Goal: Transaction & Acquisition: Purchase product/service

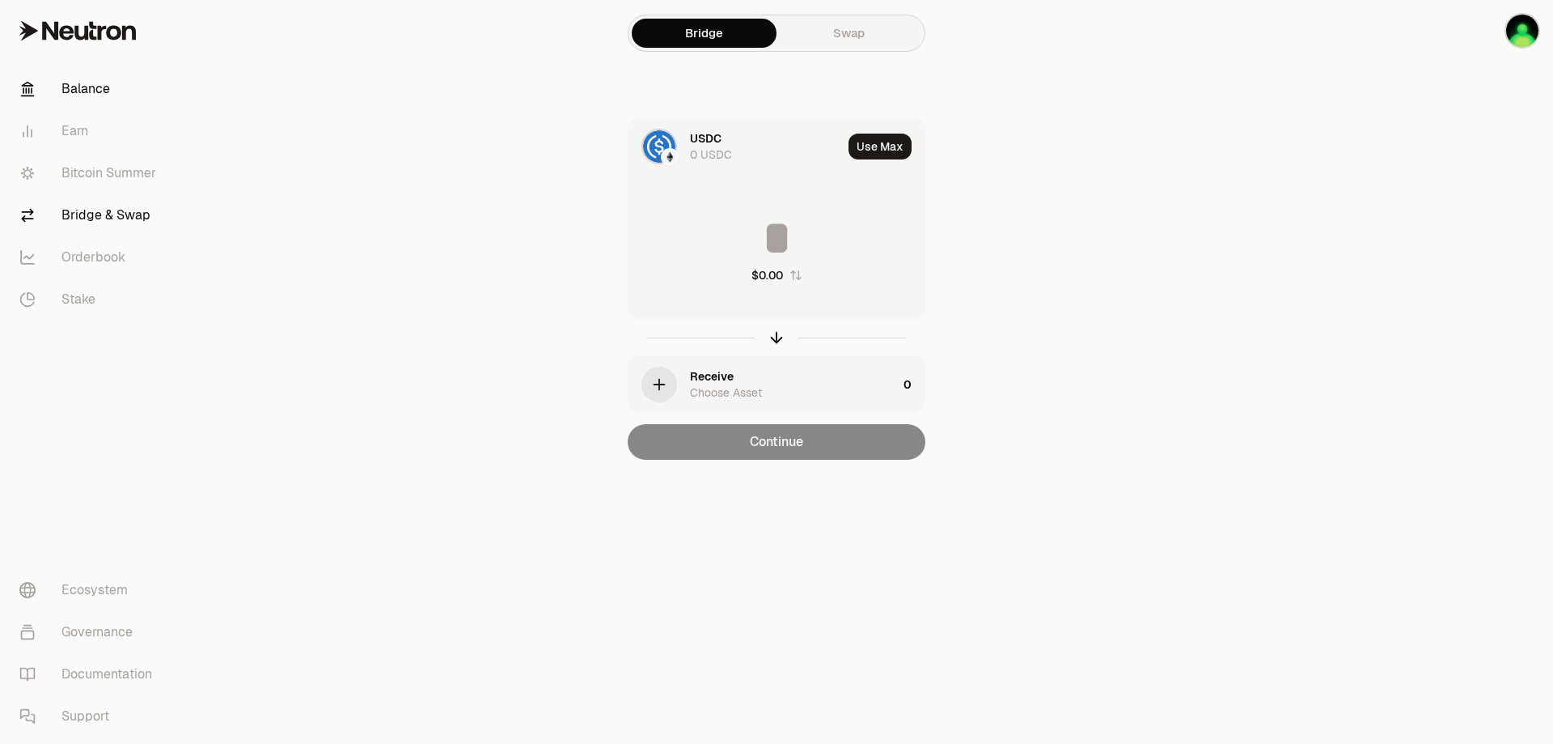
click at [83, 85] on link "Balance" at bounding box center [90, 89] width 168 height 42
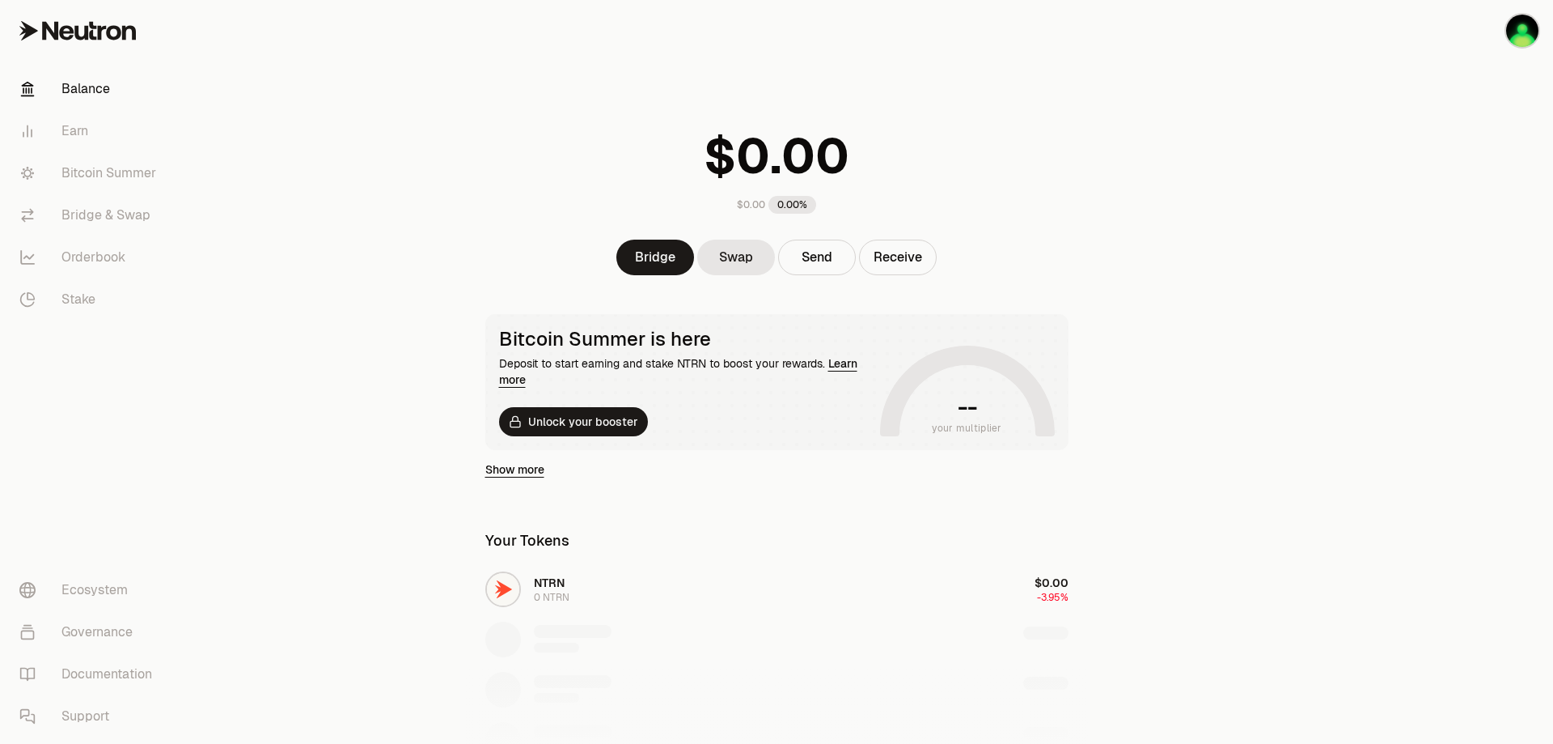
click at [542, 588] on div "NTRN 0 NTRN $0.00 -3.95%" at bounding box center [777, 689] width 622 height 249
click at [515, 590] on div "NTRN 0 NTRN $0.00 -3.95%" at bounding box center [777, 689] width 622 height 249
click at [574, 584] on div "NTRN 0 NTRN $0.00 -3.95%" at bounding box center [777, 689] width 622 height 249
click at [557, 588] on div "NTRN 0 NTRN $0.00 -3.95%" at bounding box center [777, 689] width 622 height 249
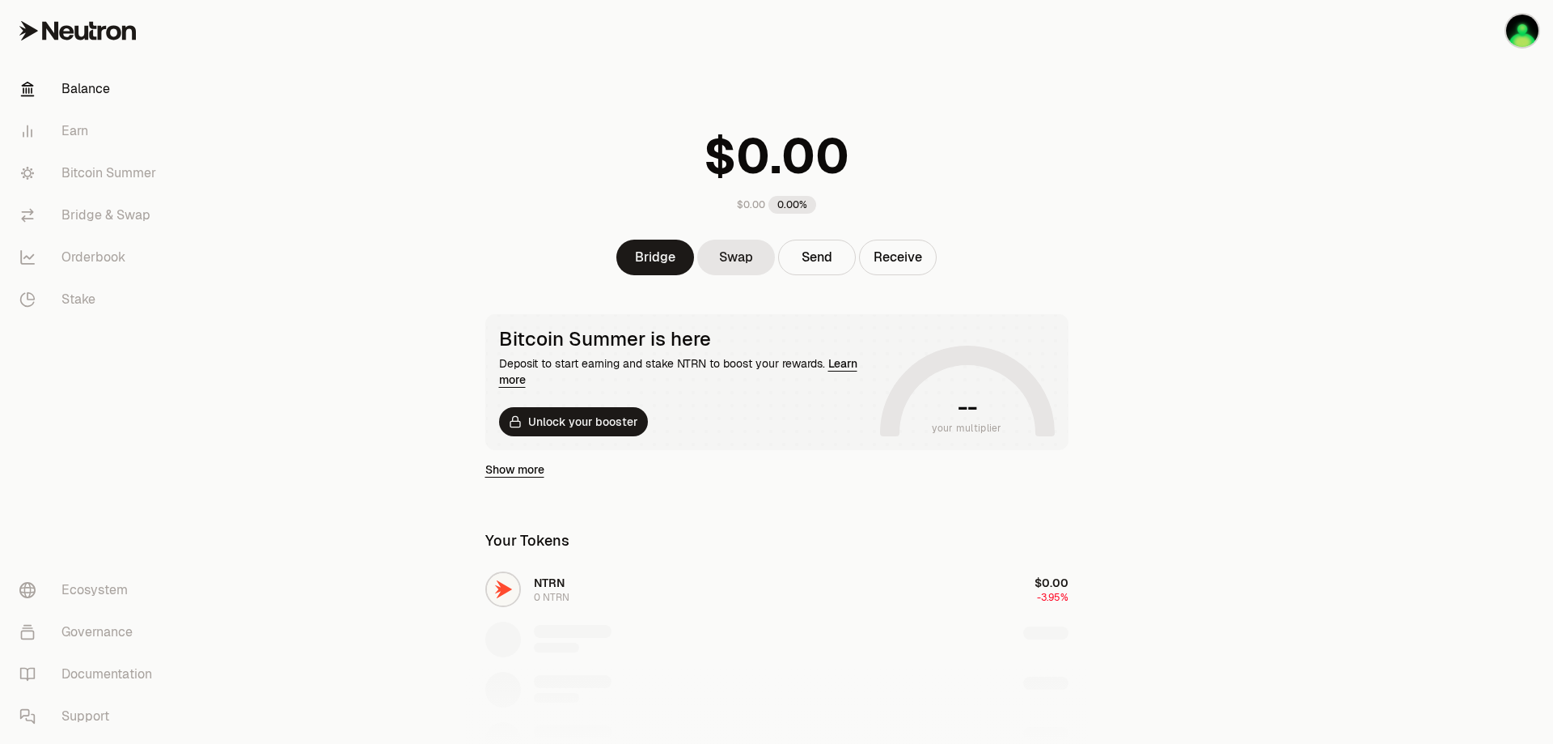
click at [1042, 593] on div "NTRN 0 NTRN $0.00 -3.95%" at bounding box center [777, 689] width 622 height 249
click at [80, 134] on link "Earn" at bounding box center [90, 131] width 168 height 42
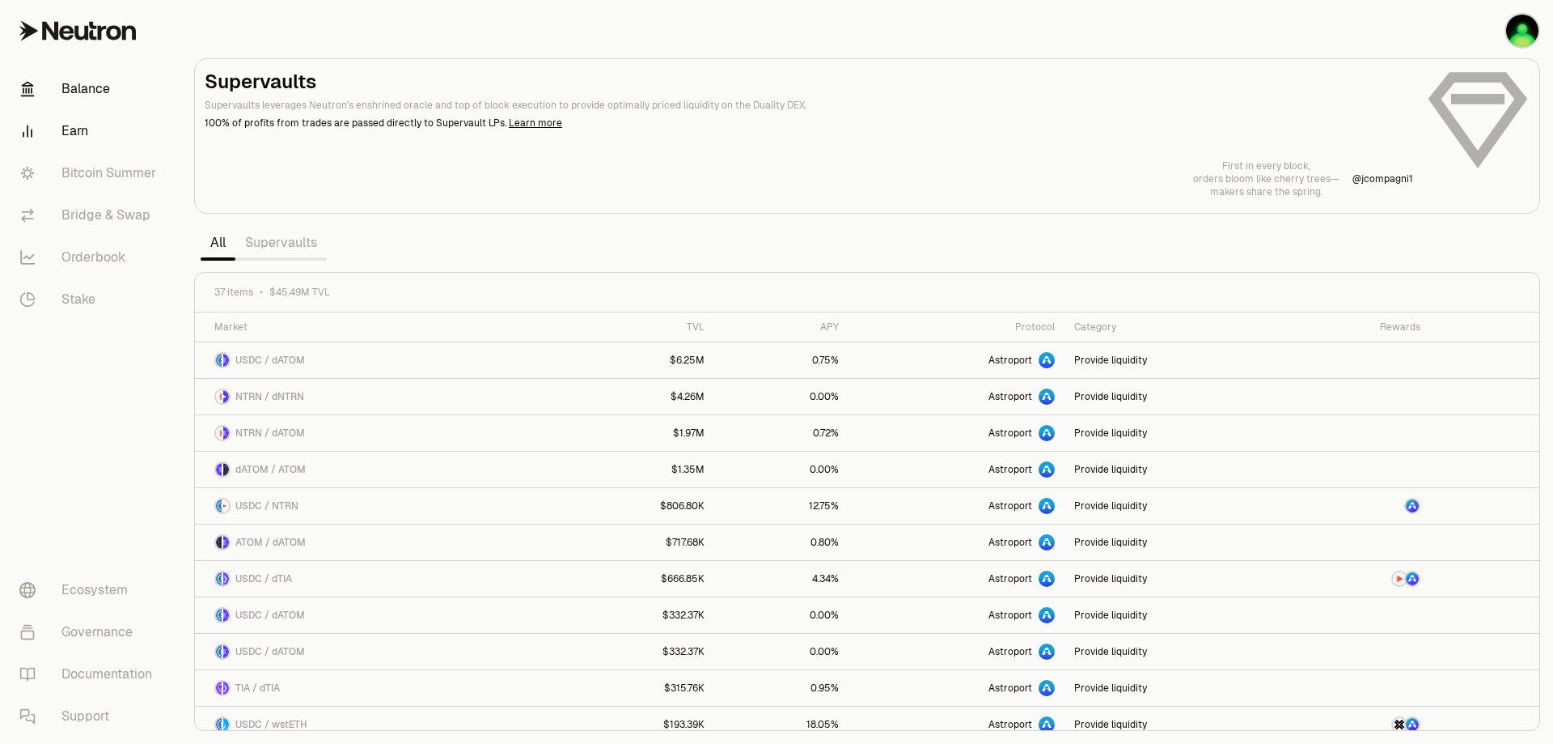
click at [77, 87] on link "Balance" at bounding box center [90, 89] width 168 height 42
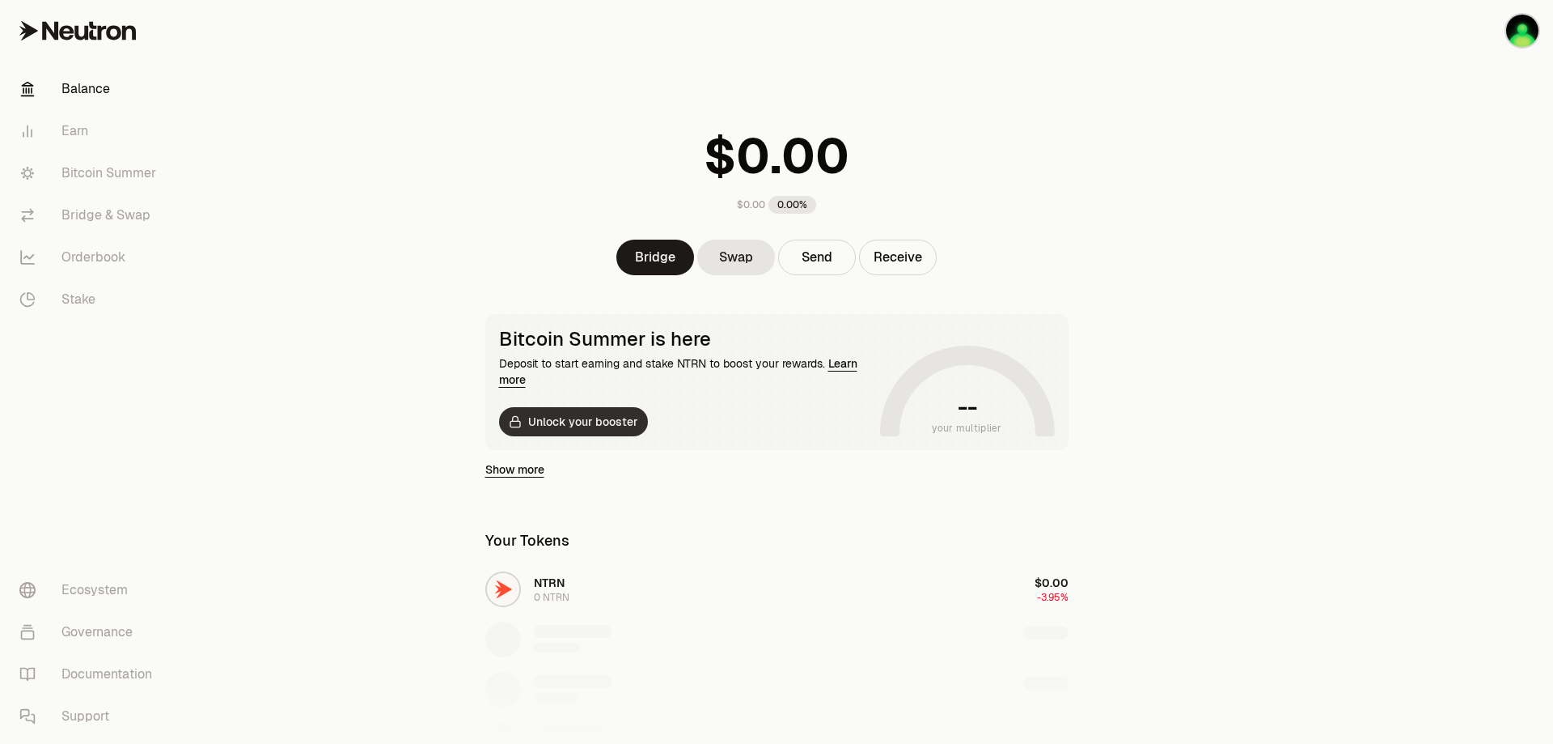
click at [590, 425] on button "Unlock your booster" at bounding box center [573, 421] width 149 height 29
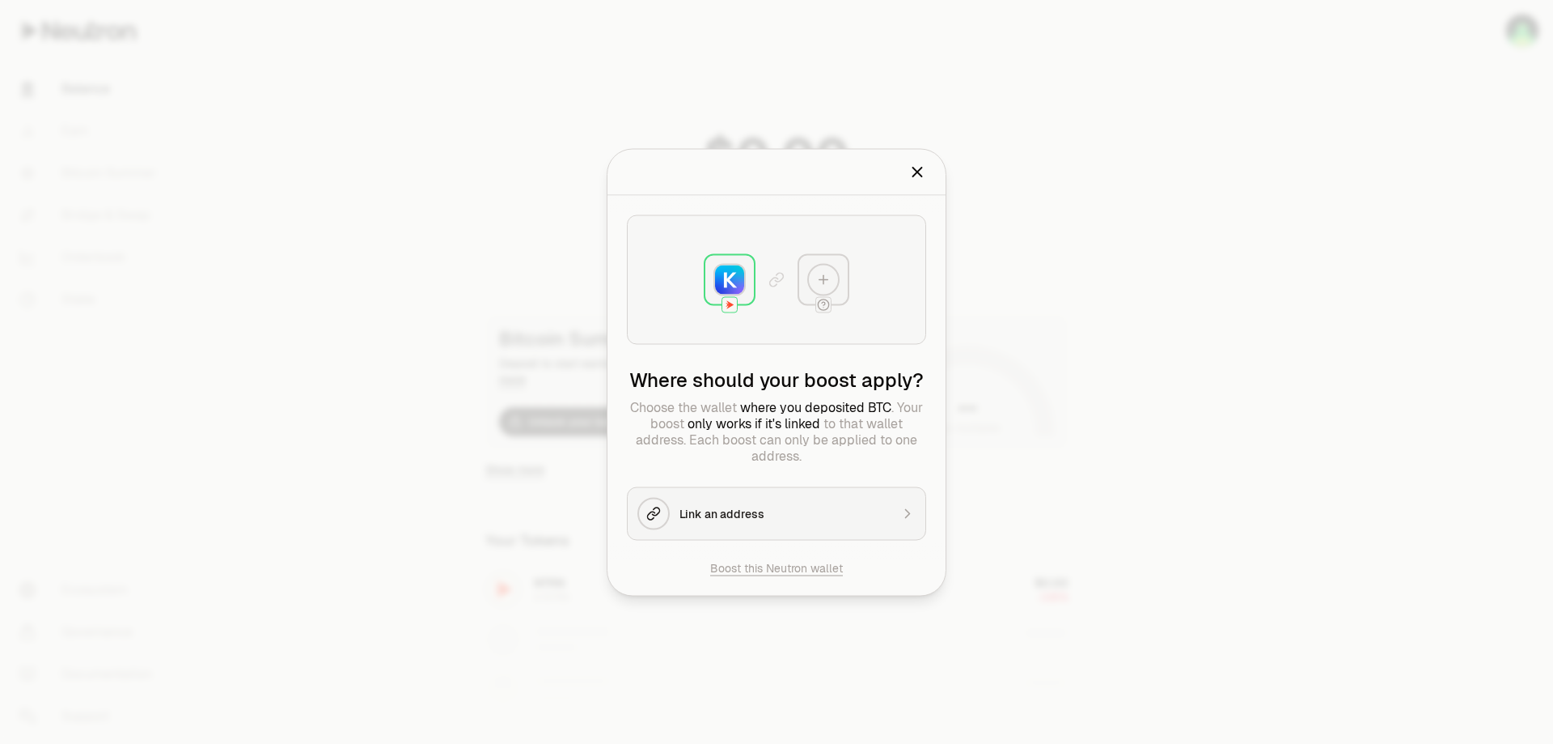
click at [920, 173] on icon "Close" at bounding box center [917, 171] width 9 height 9
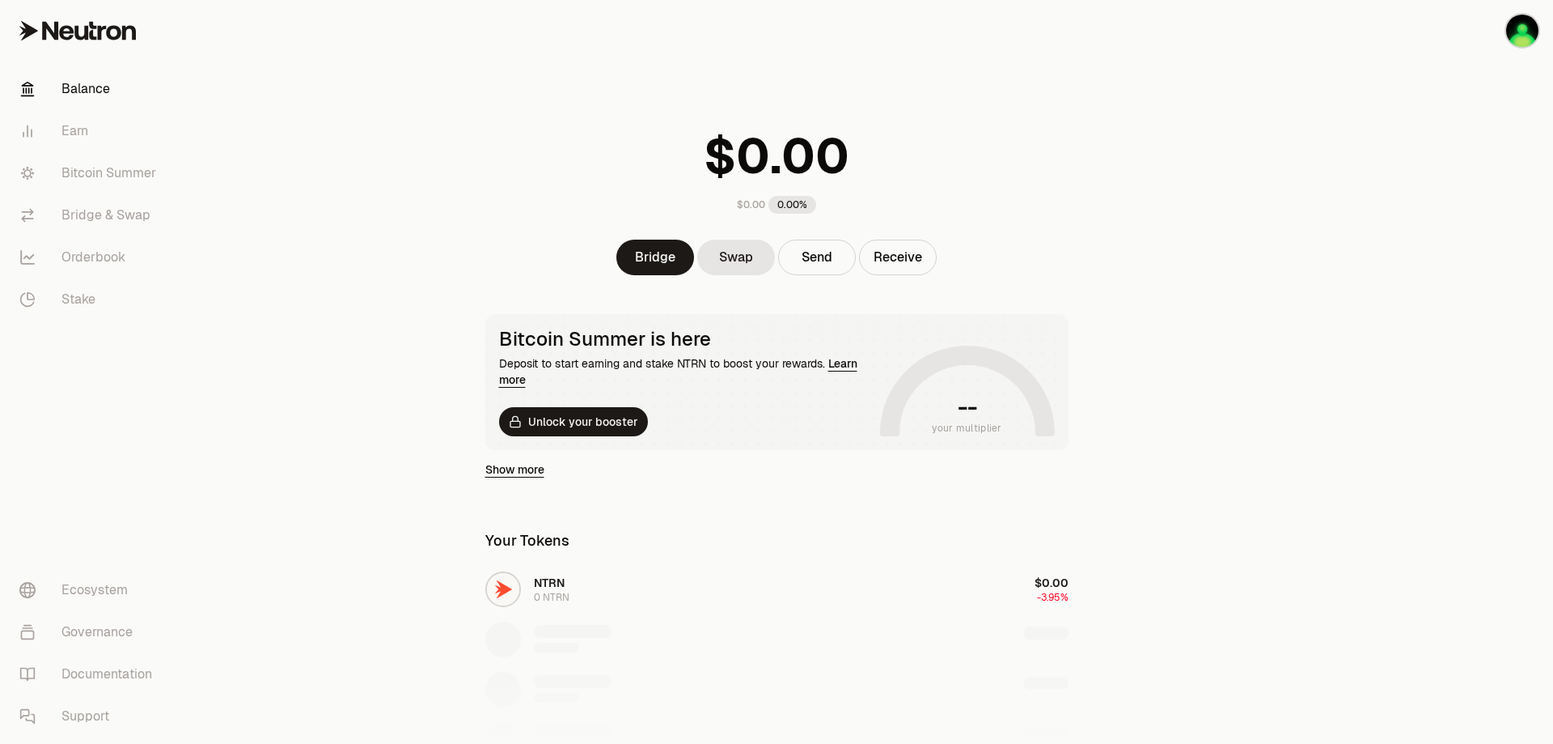
click at [267, 411] on main "$0.00 0.00% Bridge Swap Send Receive Bitcoin Summer is here Deposit to start ea…" at bounding box center [867, 544] width 1372 height 1089
click at [64, 258] on link "Orderbook" at bounding box center [90, 257] width 168 height 42
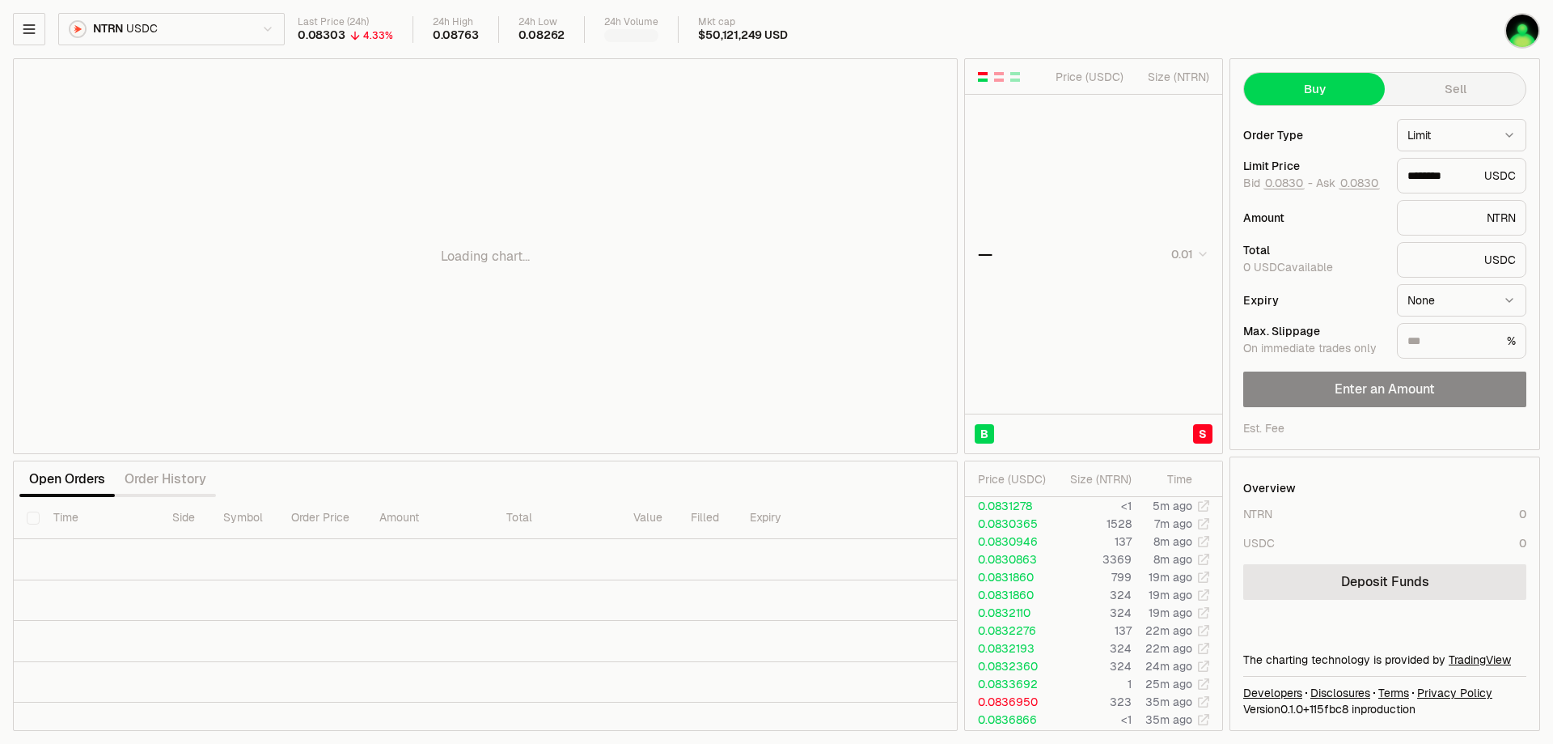
click at [109, 25] on html "Balance Earn Bitcoin Summer Bridge & Swap Orderbook Stake Ecosystem Governance …" at bounding box center [776, 372] width 1553 height 744
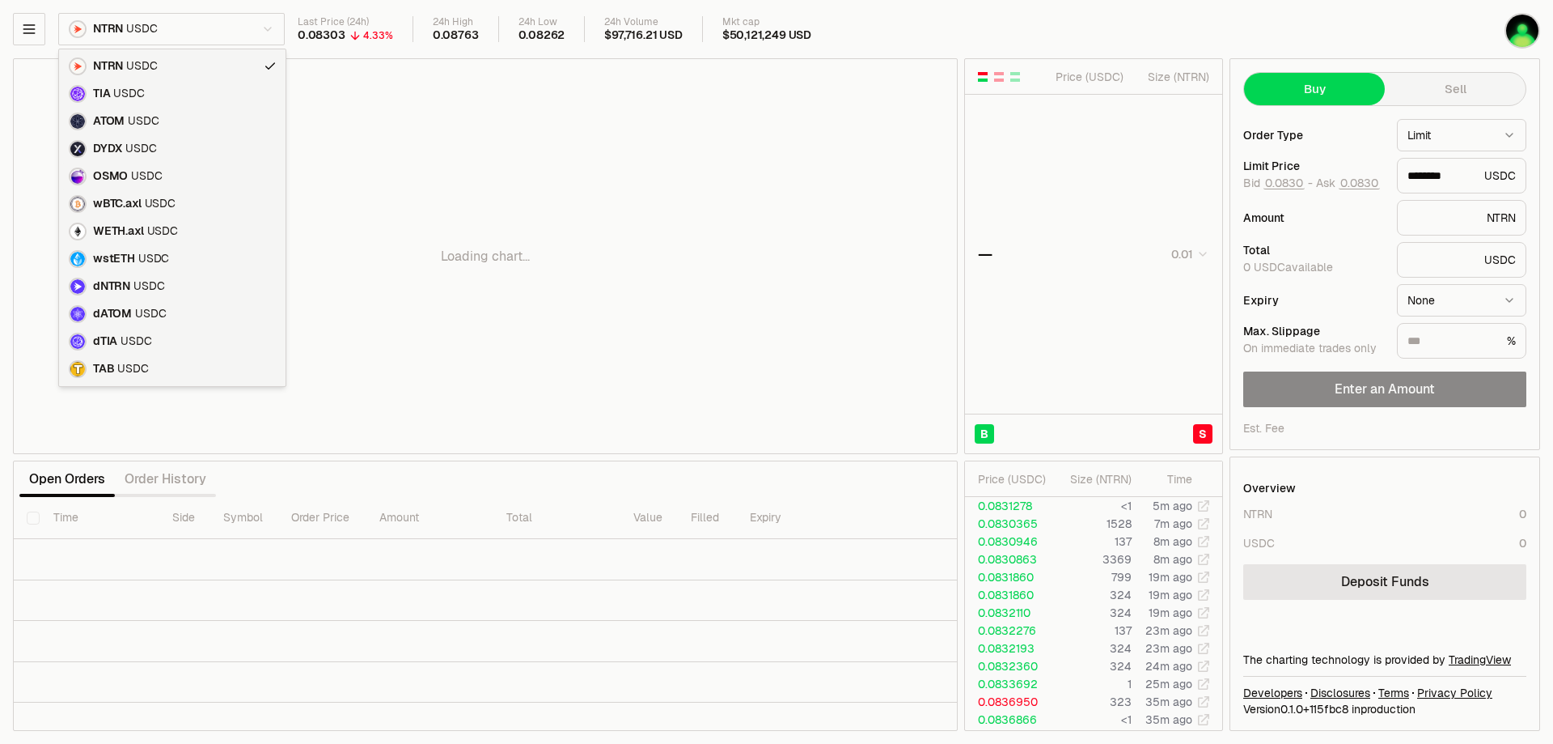
type input "********"
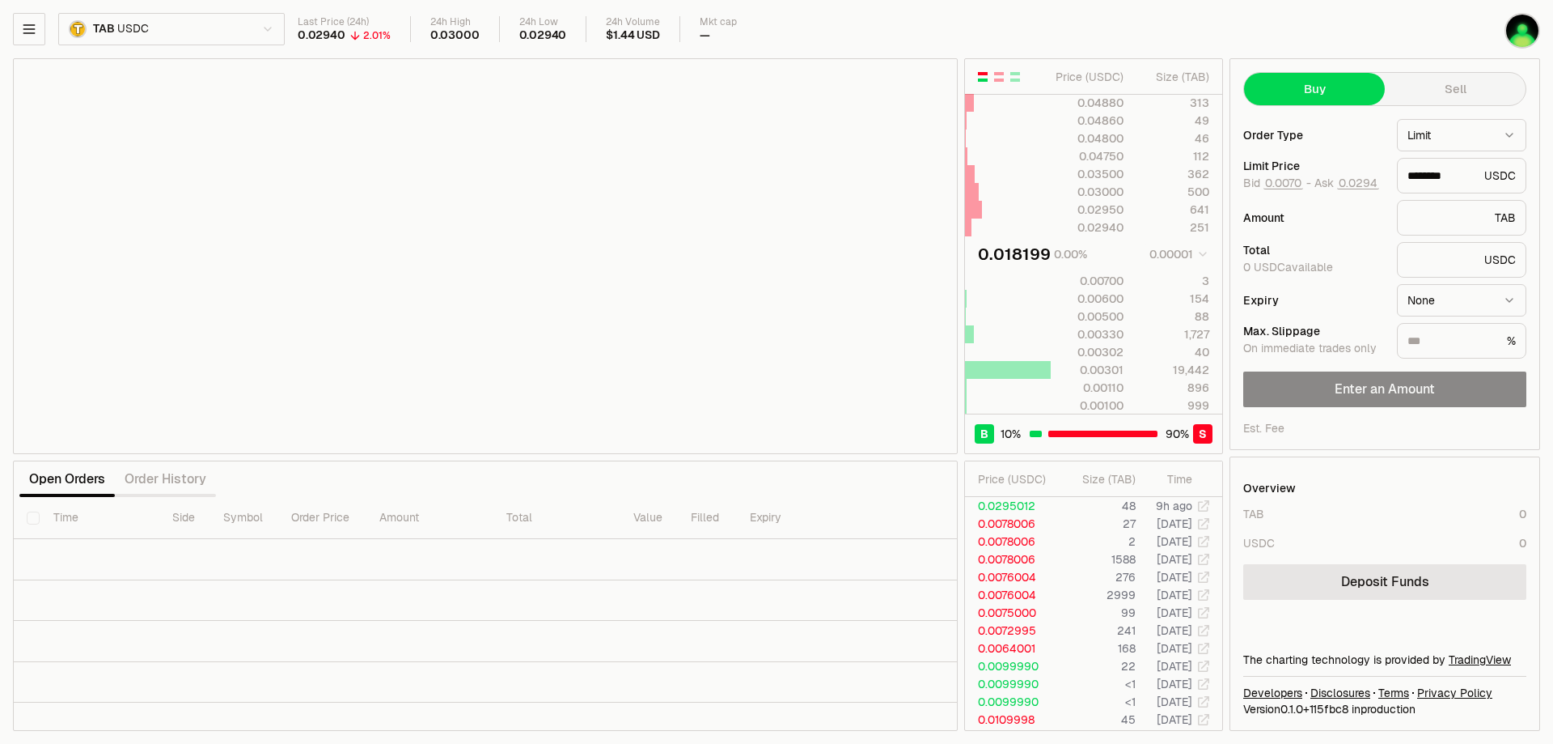
click at [1506, 139] on html "Balance Earn Bitcoin Summer Bridge & Swap Orderbook Stake Ecosystem Governance …" at bounding box center [776, 372] width 1553 height 744
click at [1507, 139] on html "Balance Earn Bitcoin Summer Bridge & Swap Orderbook Stake Ecosystem Governance …" at bounding box center [776, 372] width 1553 height 744
click at [1524, 23] on img "button" at bounding box center [1523, 31] width 32 height 32
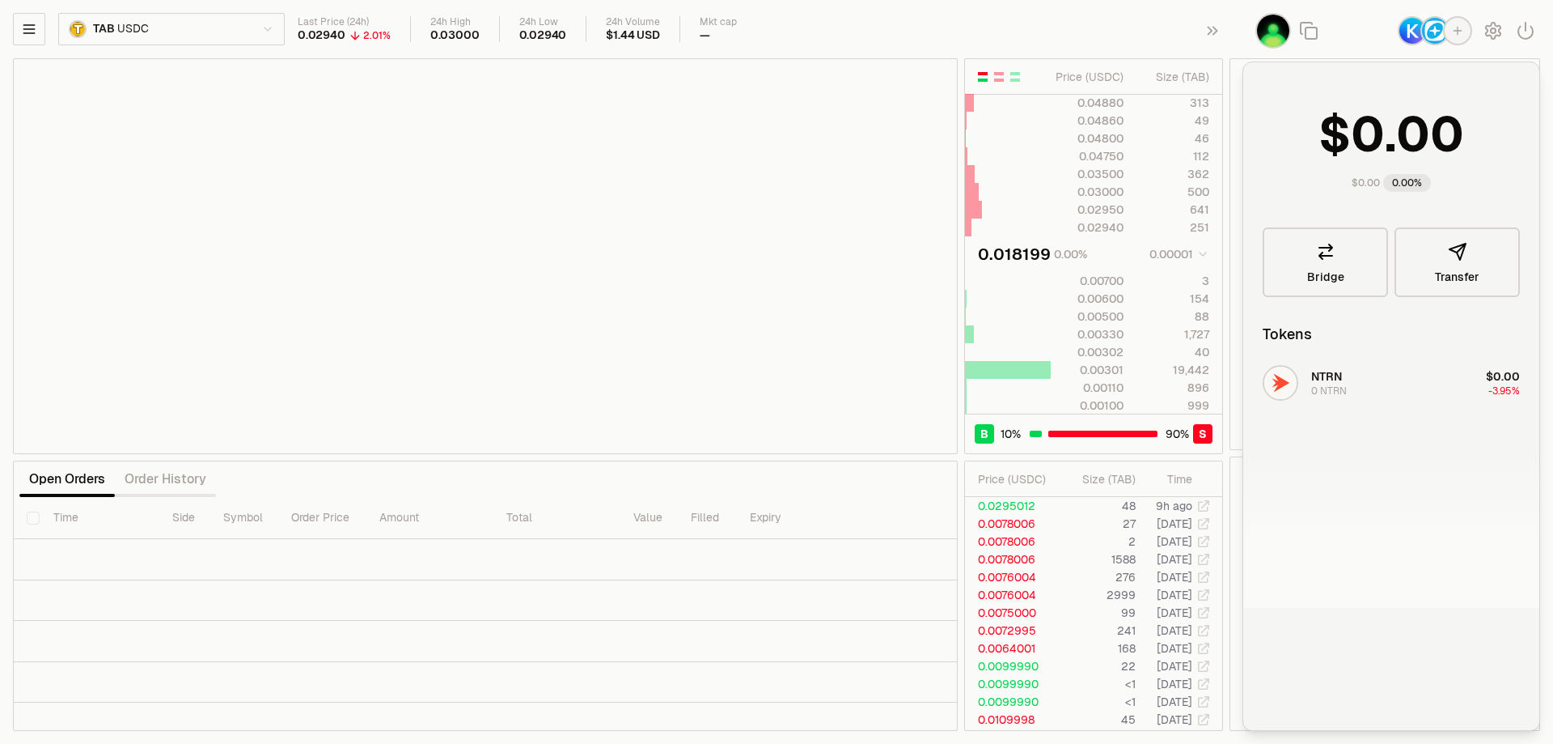
click at [1086, 19] on div "Last Price (24h) 0.02940 2.01% 24h High 0.03000 24h Low 0.02940 24h Volume $1.4…" at bounding box center [841, 29] width 1087 height 27
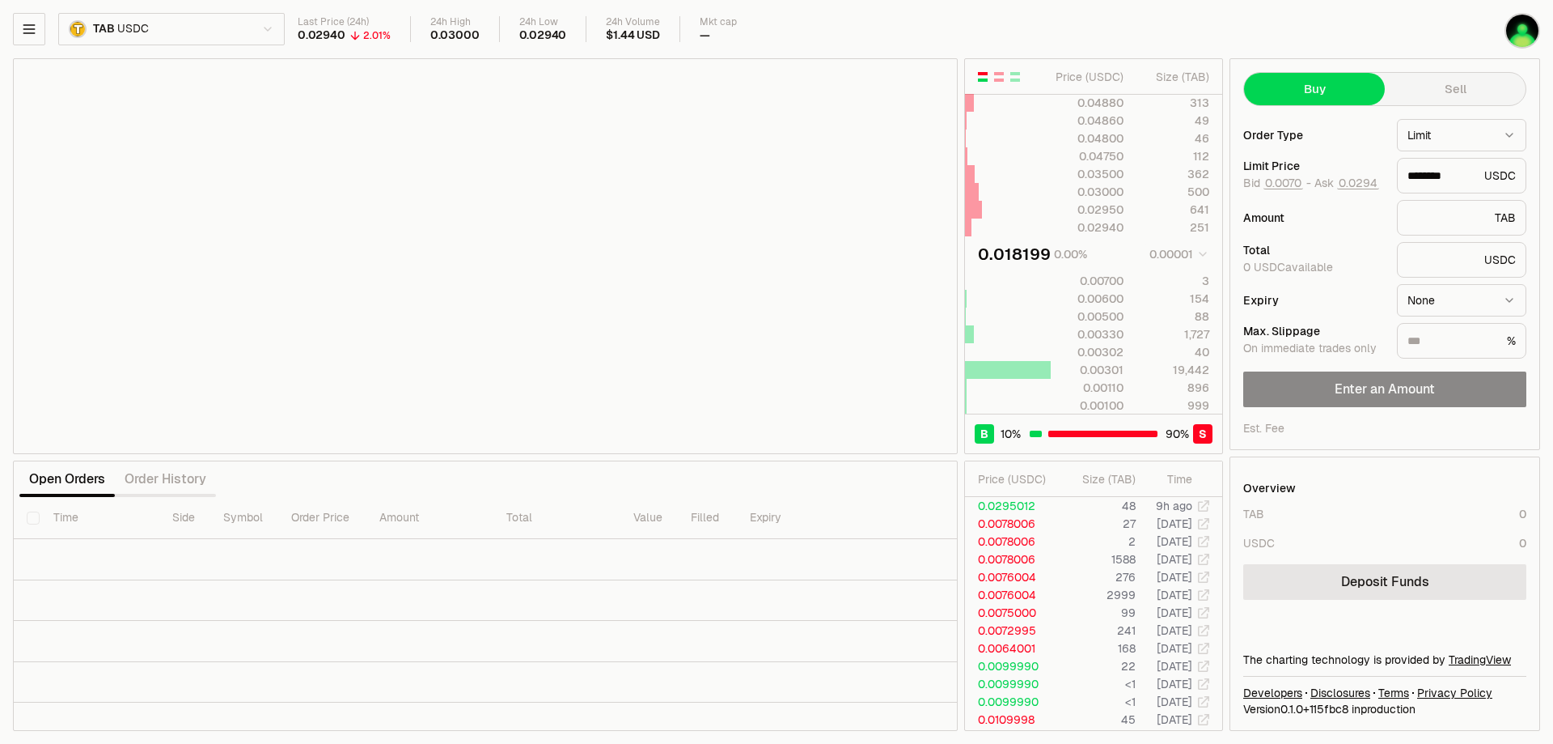
click at [201, 23] on html "Balance Earn Bitcoin Summer Bridge & Swap Orderbook Stake Ecosystem Governance …" at bounding box center [776, 372] width 1553 height 744
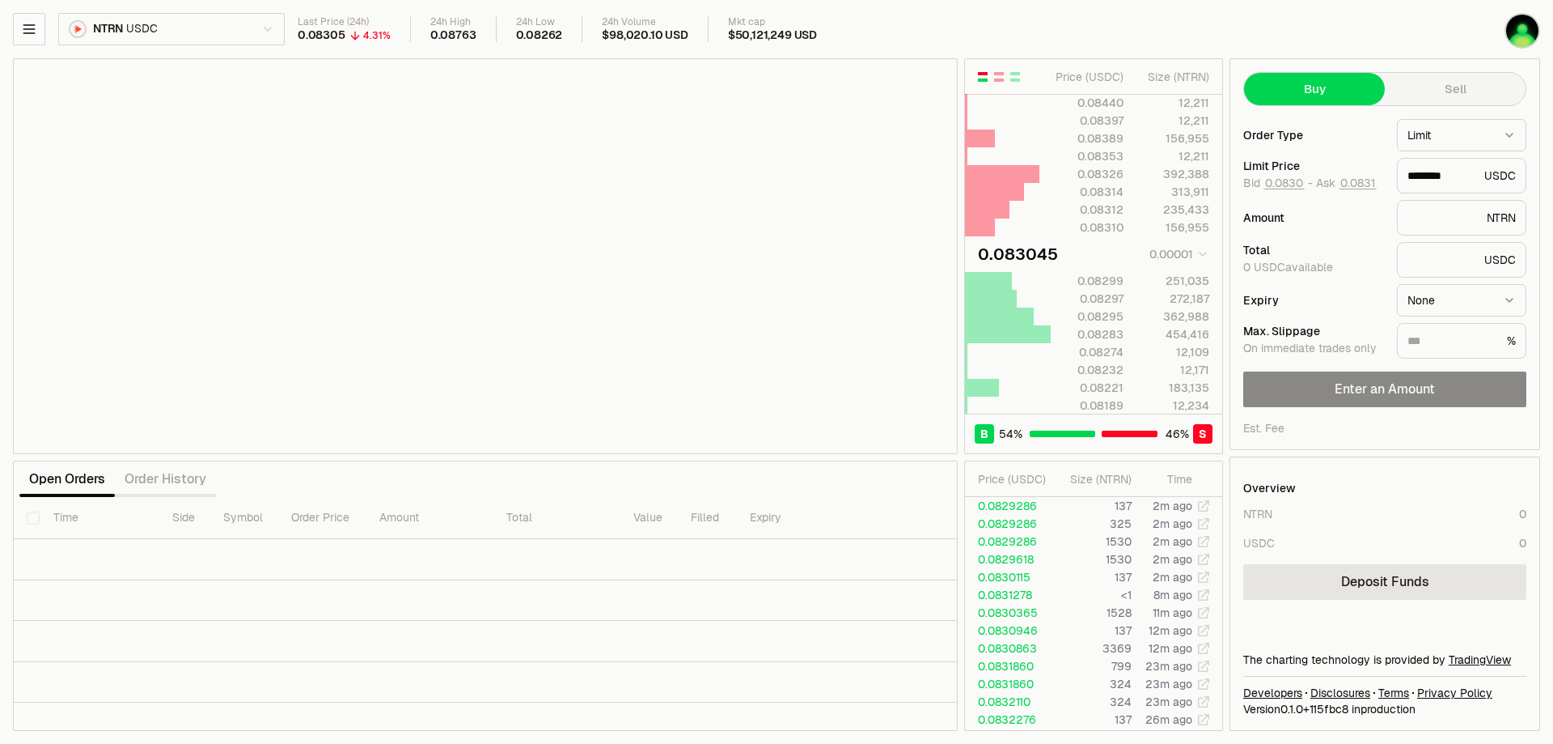
click at [218, 27] on html "Balance Earn Bitcoin Summer Bridge & Swap Orderbook Stake Ecosystem Governance …" at bounding box center [776, 372] width 1553 height 744
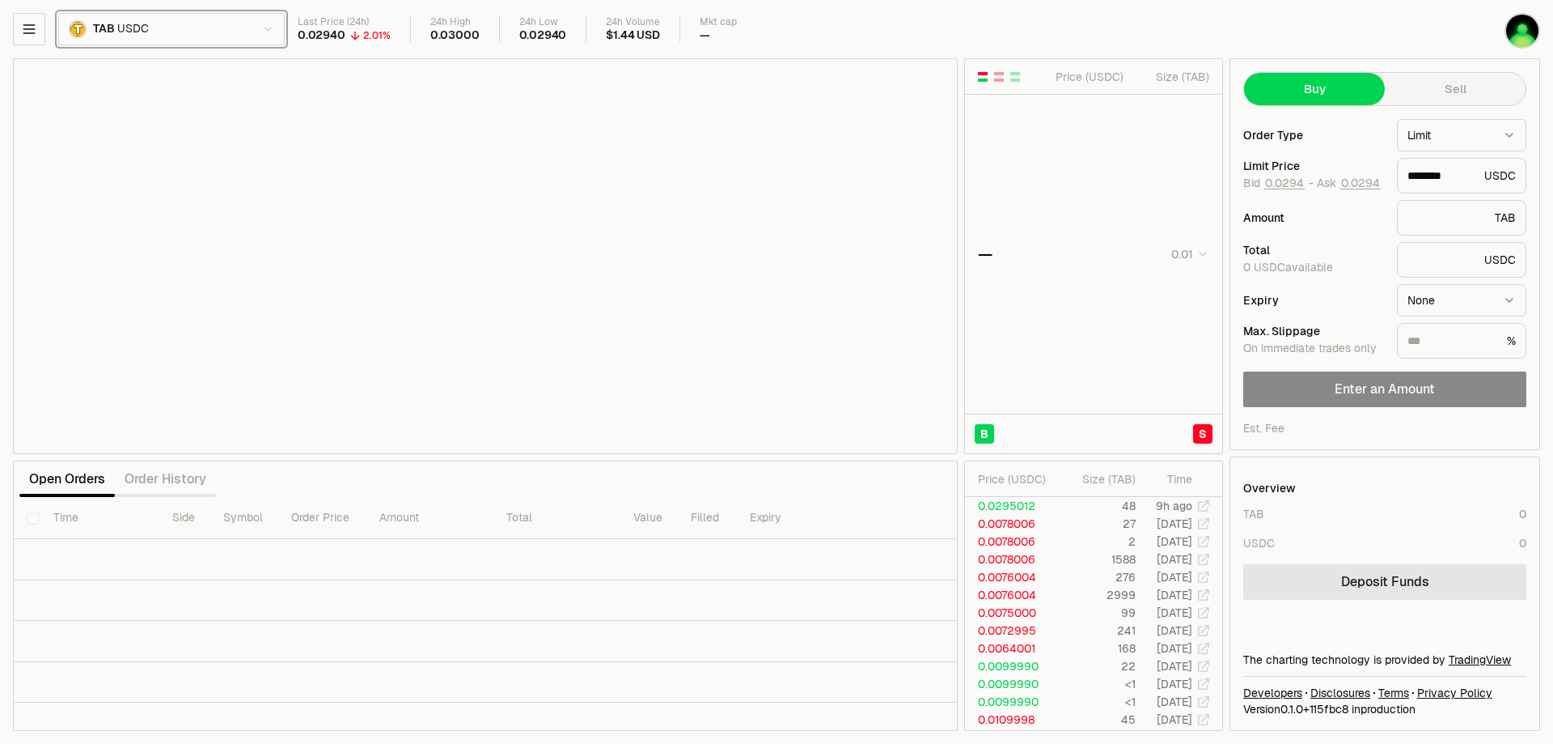
type input "********"
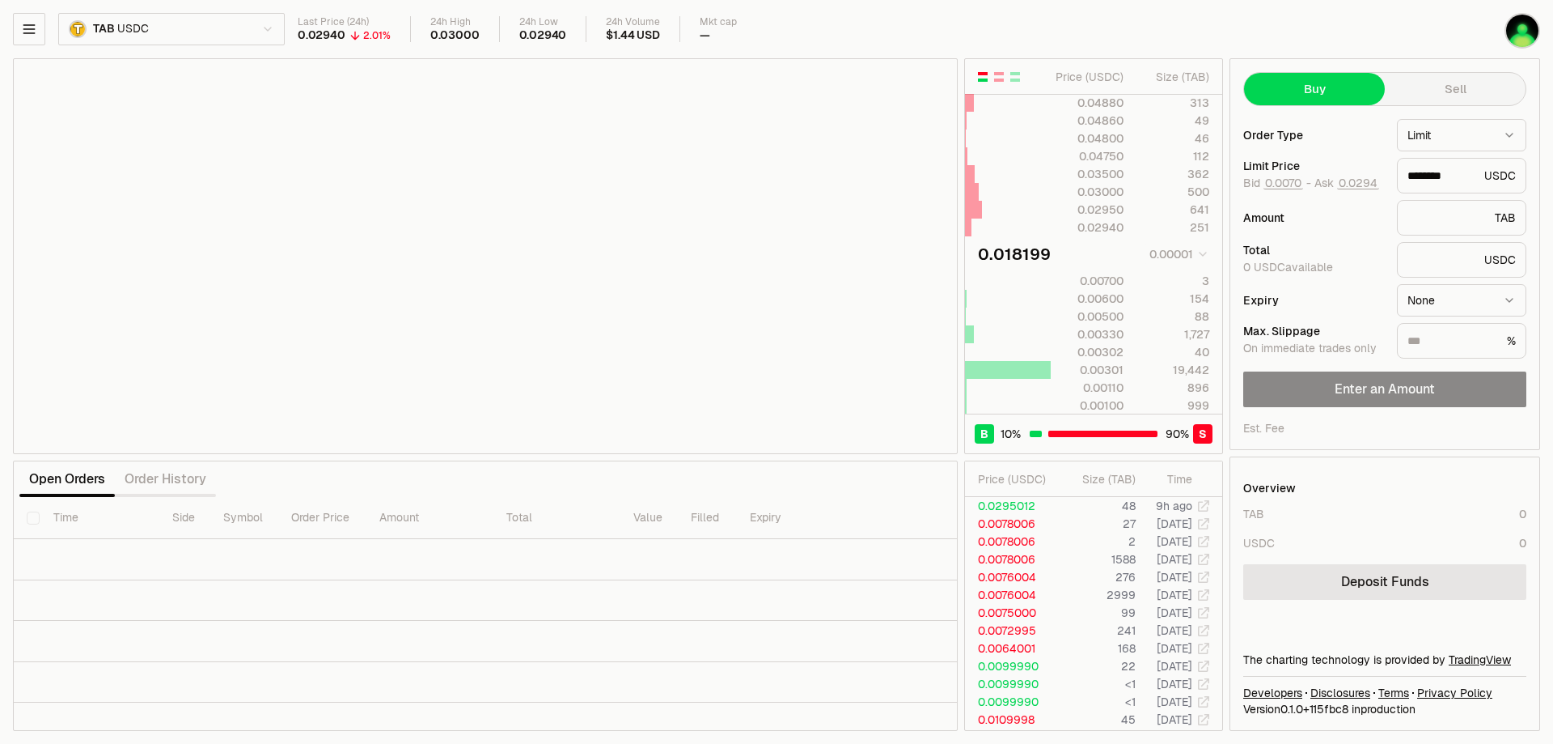
click at [1476, 90] on button "Sell" at bounding box center [1455, 89] width 141 height 32
type input "********"
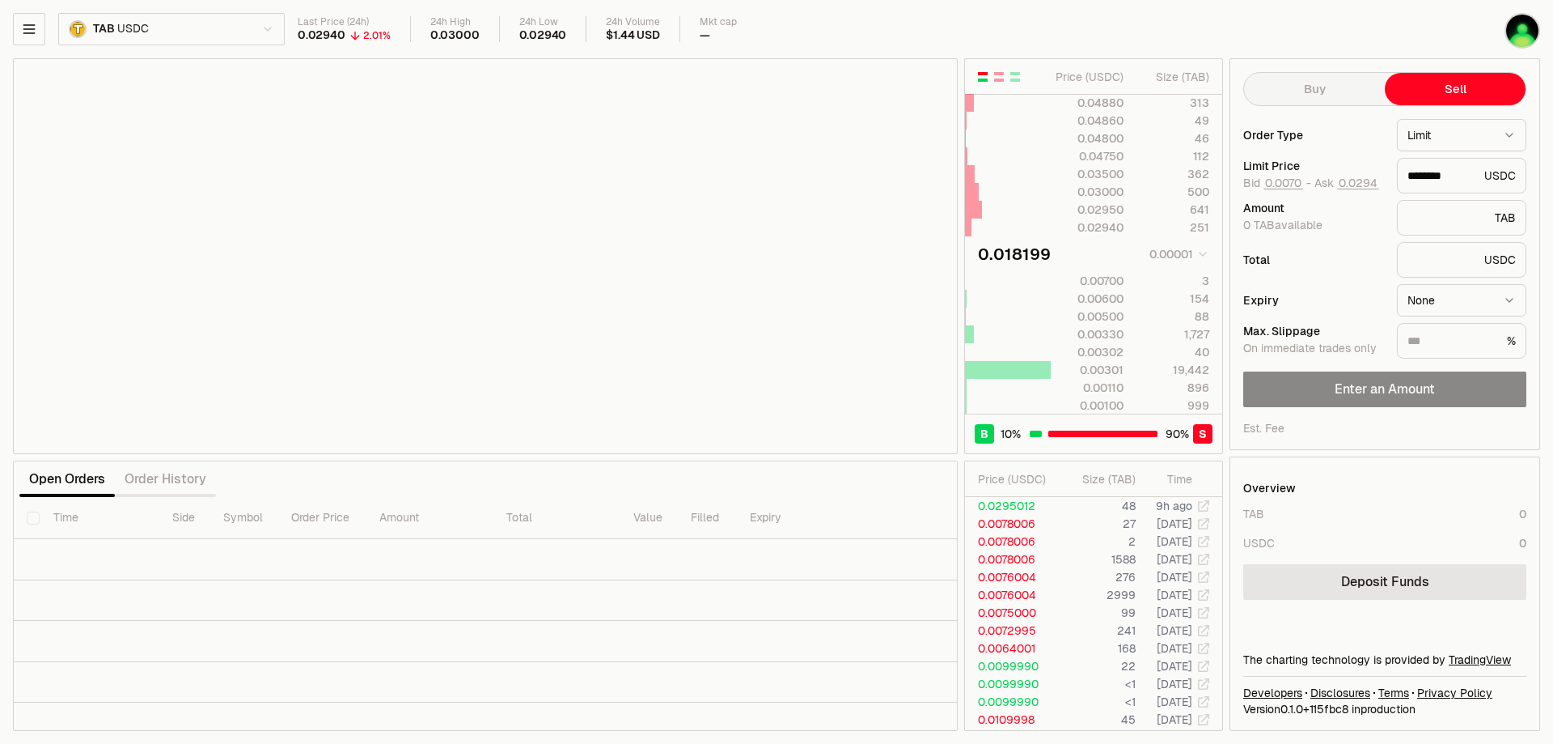
click at [1513, 128] on html "Balance Earn Bitcoin Summer Bridge & Swap Orderbook Stake Ecosystem Governance …" at bounding box center [776, 372] width 1553 height 744
